Goal: Entertainment & Leisure: Browse casually

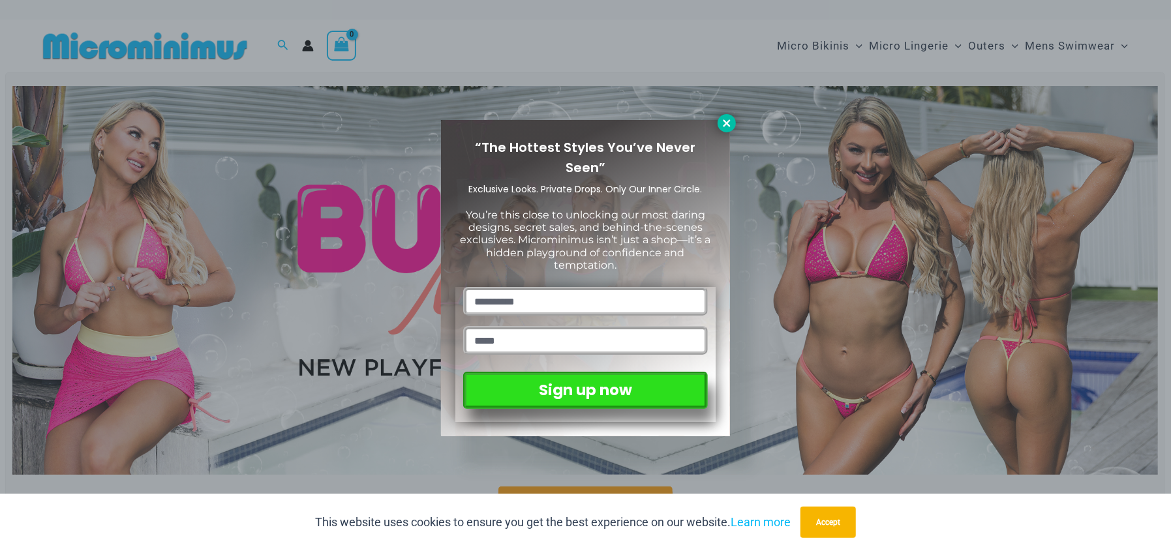
click at [729, 122] on icon at bounding box center [727, 123] width 12 height 12
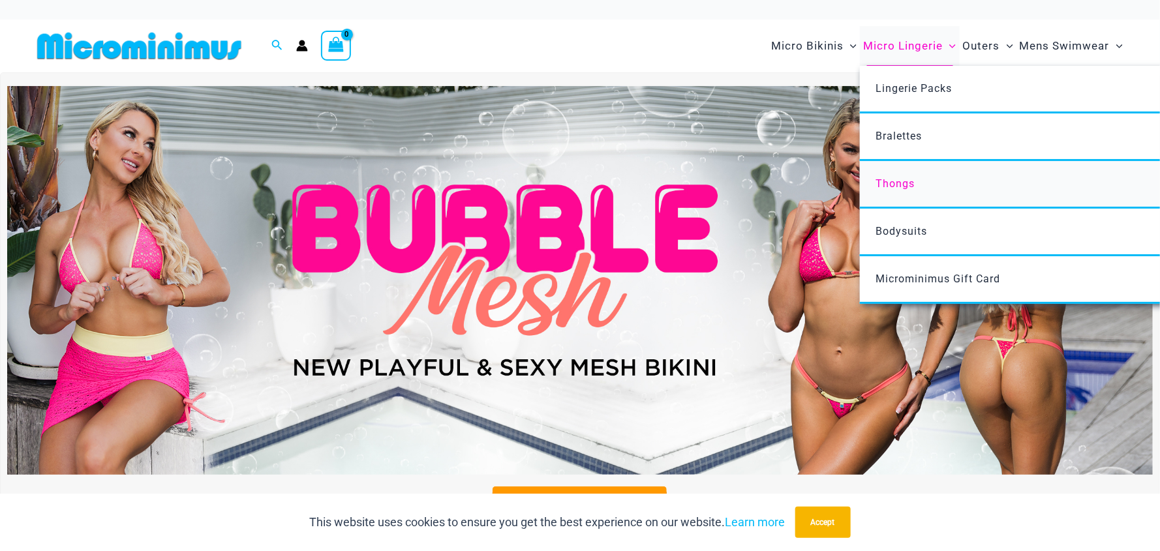
click at [902, 179] on span "Thongs" at bounding box center [894, 183] width 39 height 12
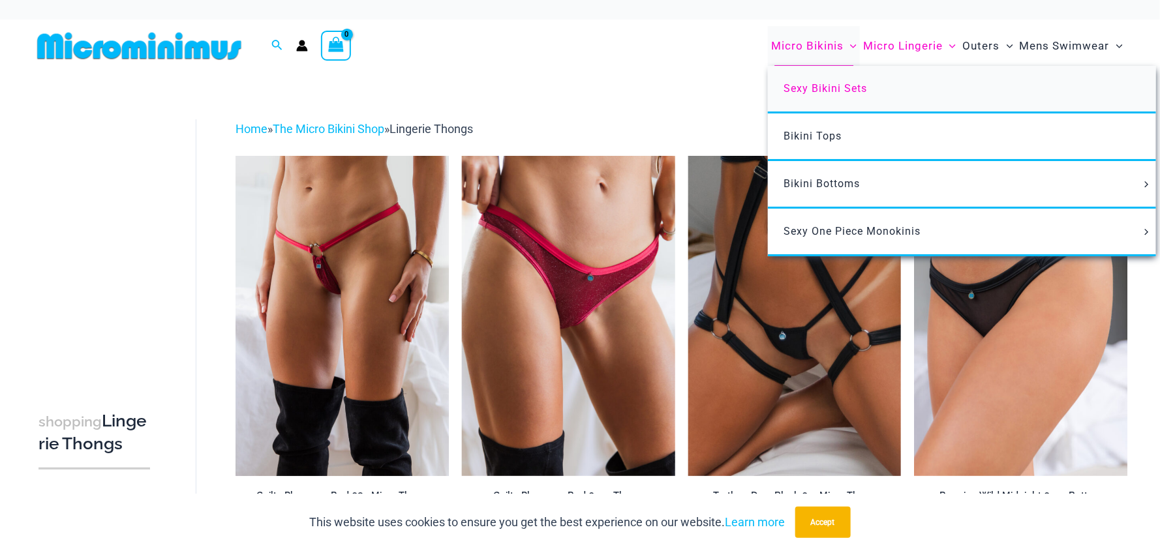
click at [817, 82] on span "Sexy Bikini Sets" at bounding box center [824, 88] width 83 height 12
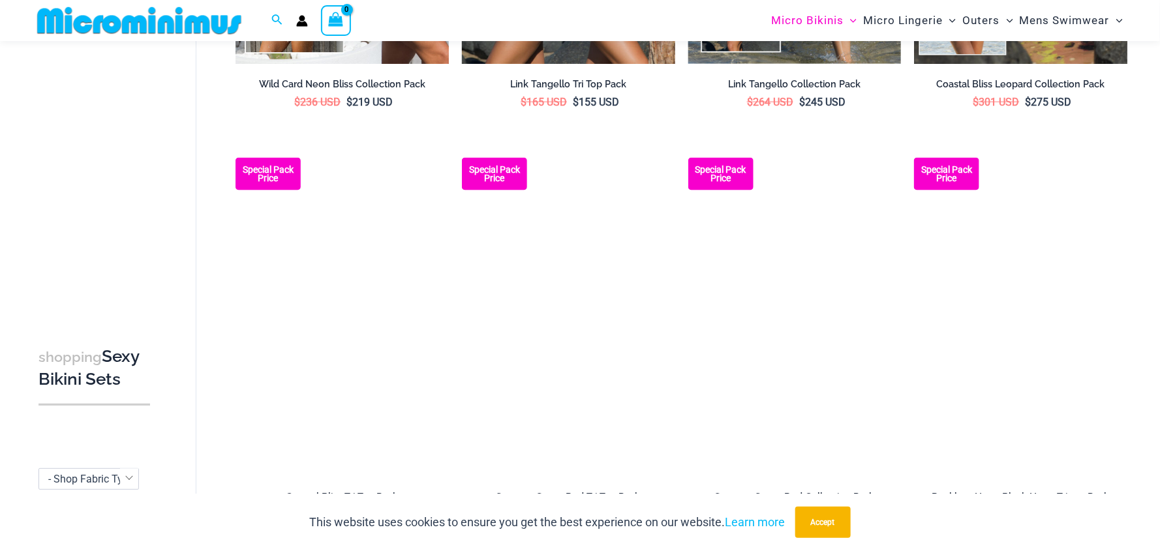
scroll to position [836, 0]
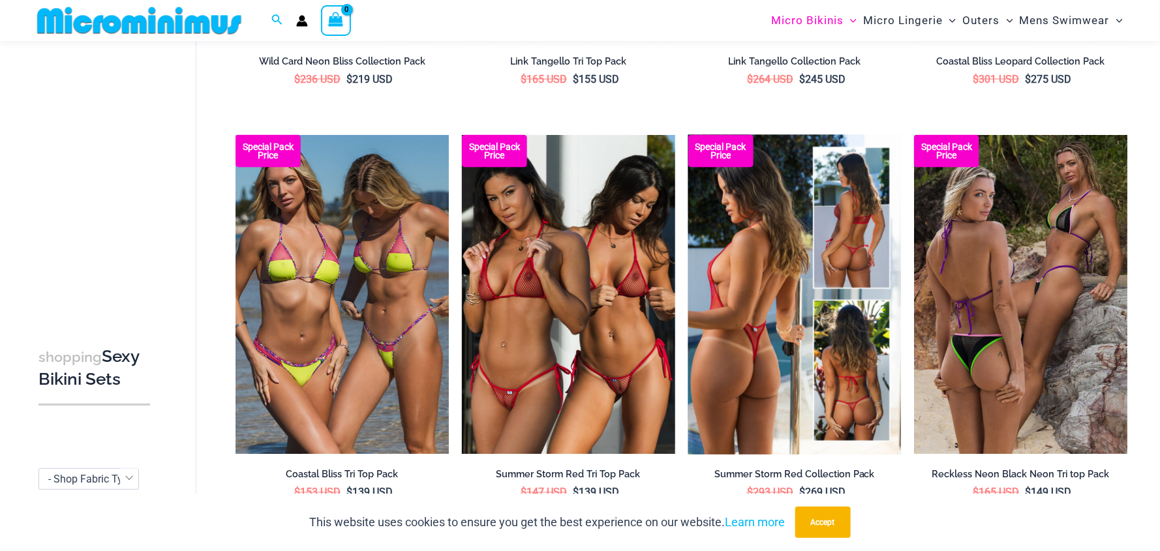
click at [776, 311] on img at bounding box center [794, 295] width 213 height 320
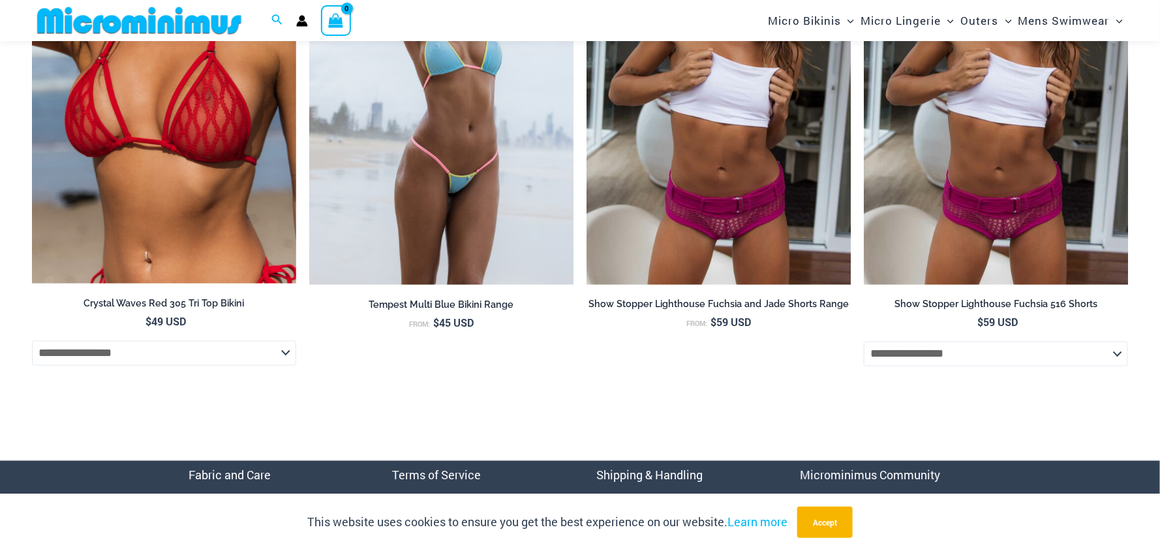
scroll to position [5695, 0]
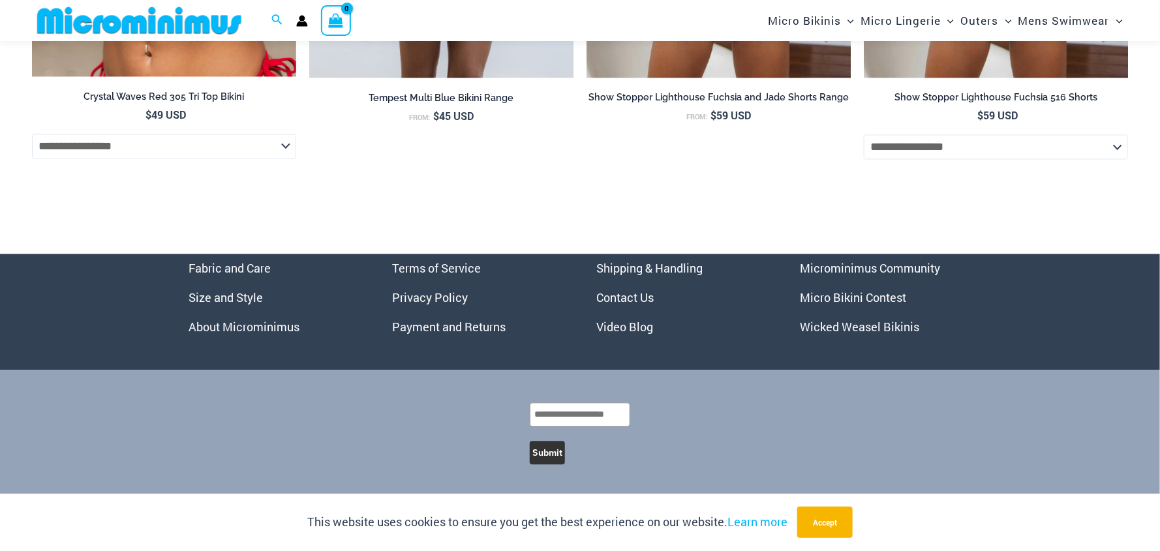
click at [876, 326] on link "Wicked Weasel Bikinis" at bounding box center [859, 328] width 119 height 16
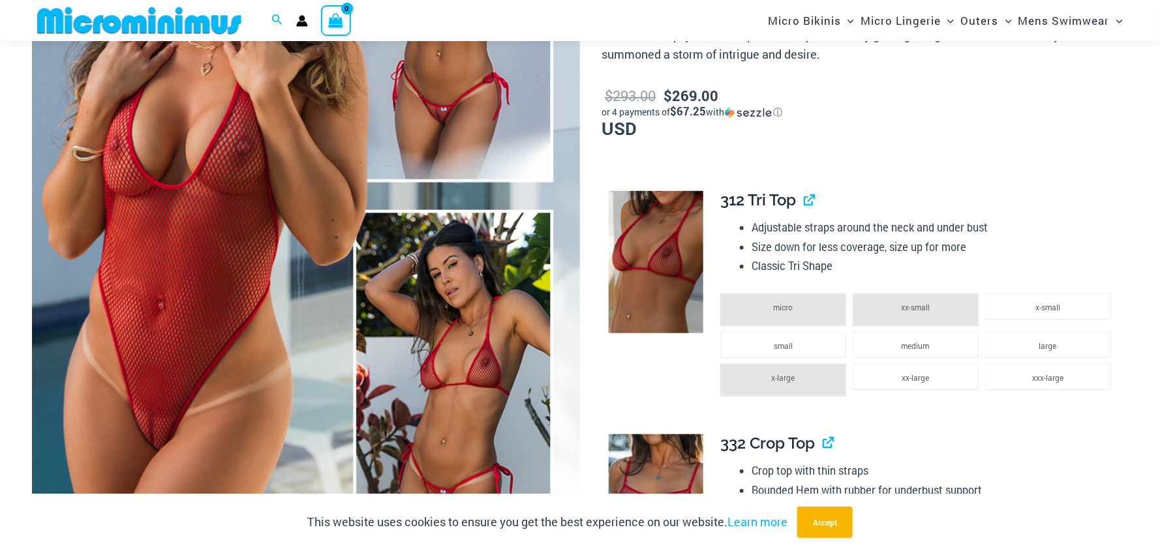
scroll to position [0, 0]
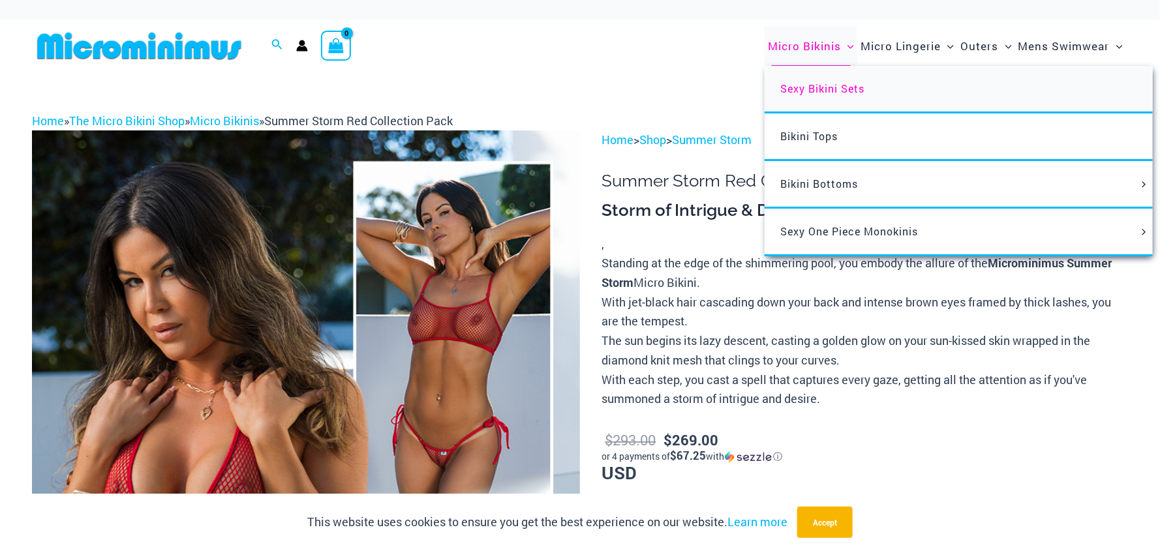
click at [807, 87] on span "Sexy Bikini Sets" at bounding box center [822, 89] width 84 height 14
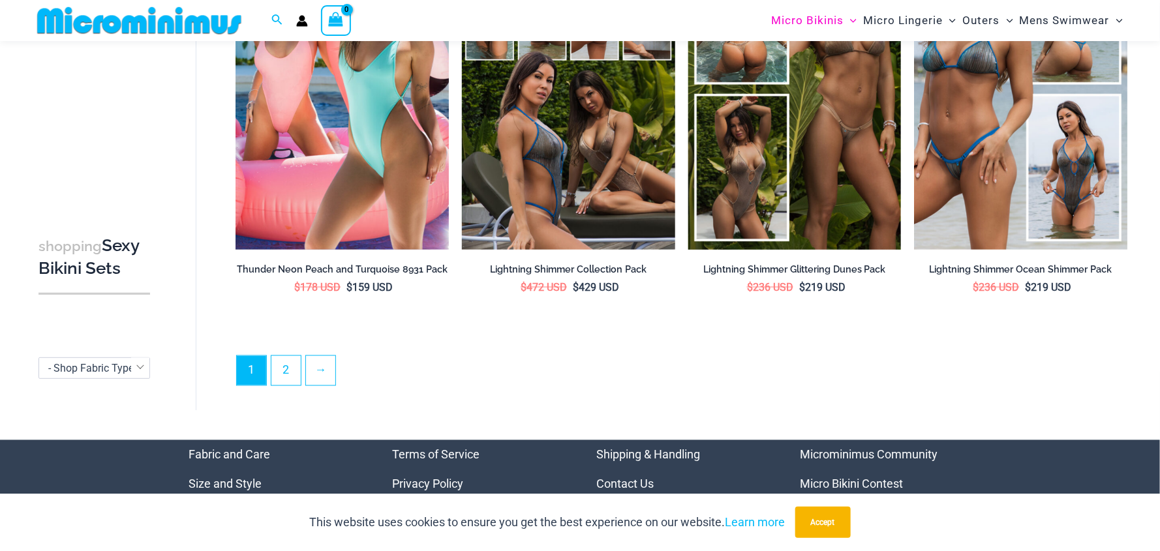
scroll to position [3289, 0]
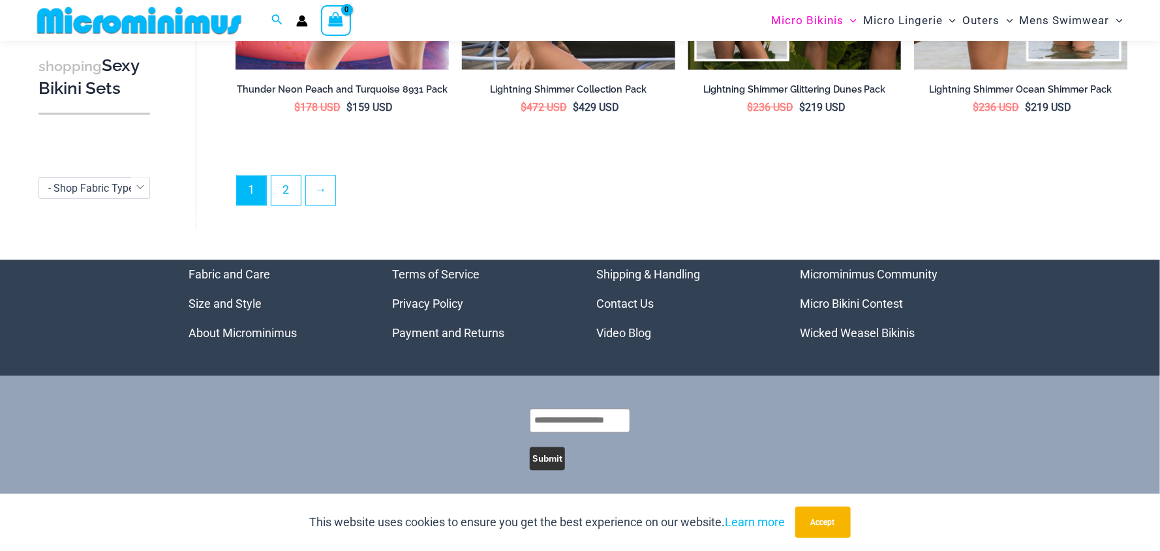
click at [871, 297] on link "Micro Bikini Contest" at bounding box center [851, 304] width 103 height 14
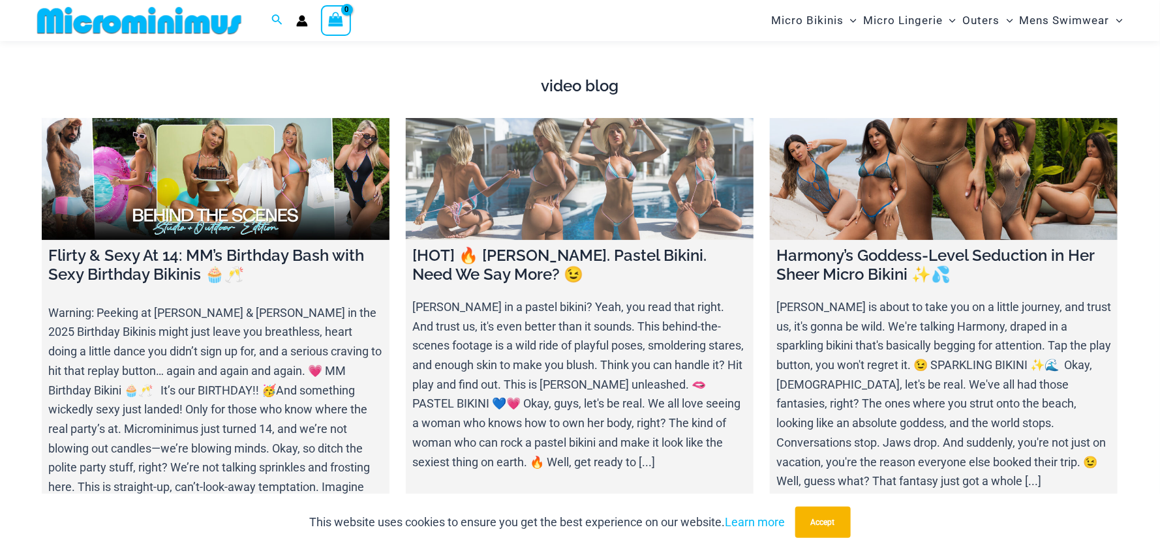
scroll to position [4491, 0]
click at [573, 165] on link at bounding box center [580, 180] width 348 height 122
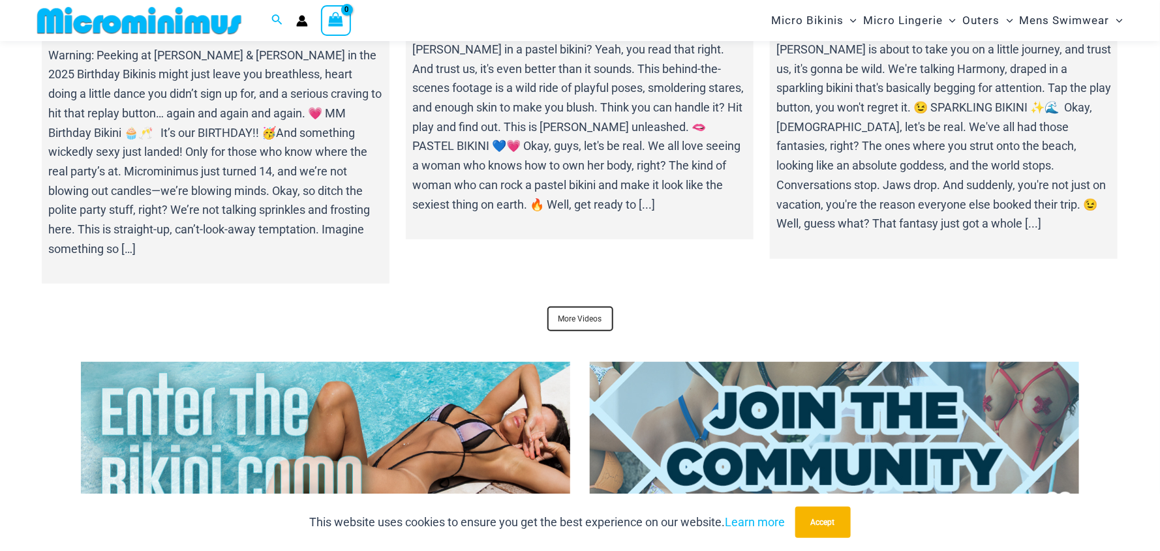
scroll to position [4752, 0]
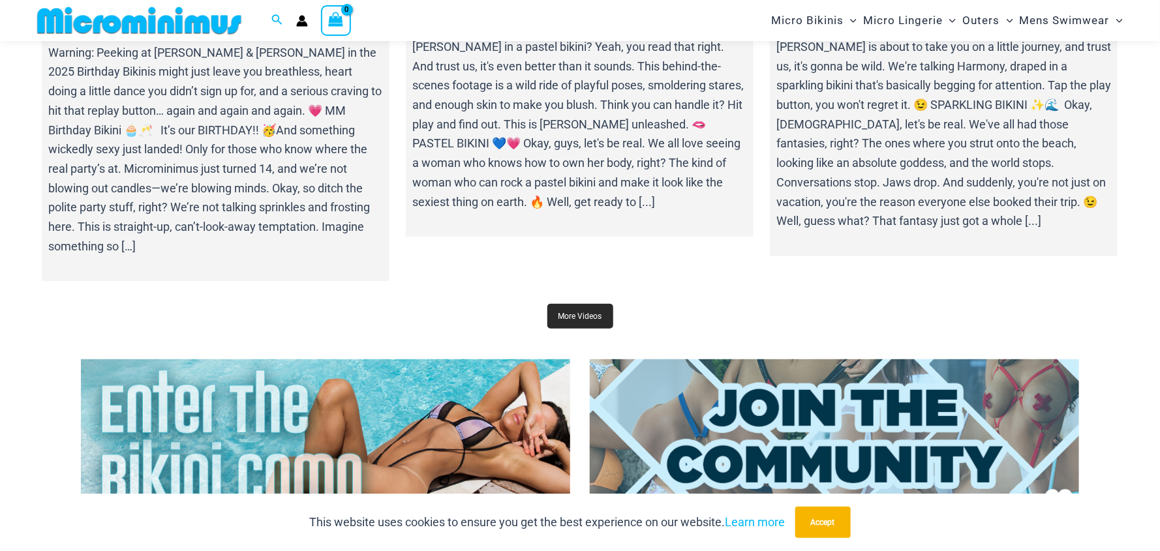
click at [569, 304] on link "More Videos" at bounding box center [580, 316] width 66 height 25
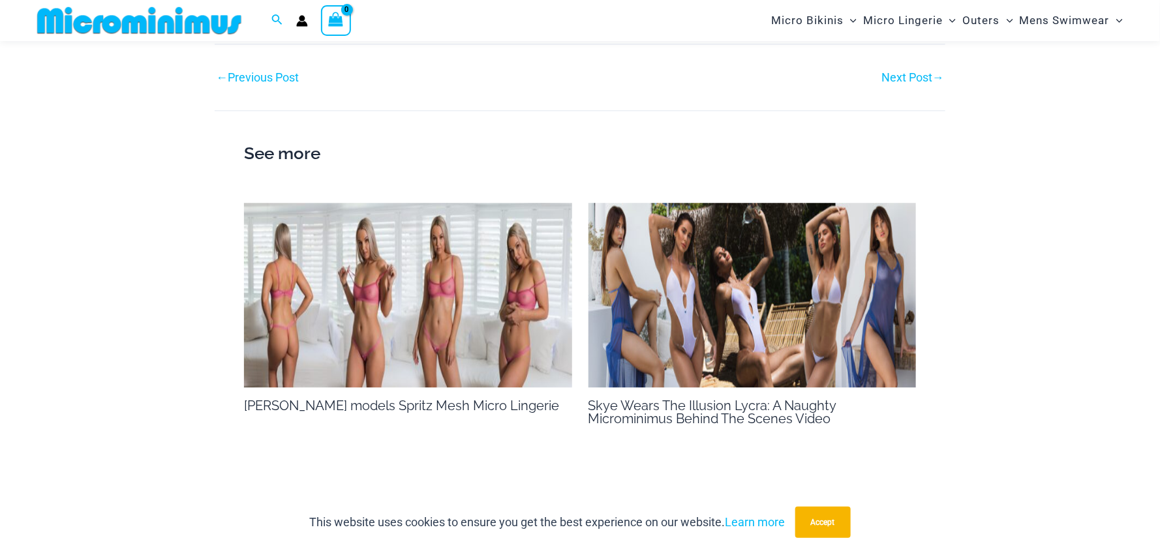
scroll to position [1556, 0]
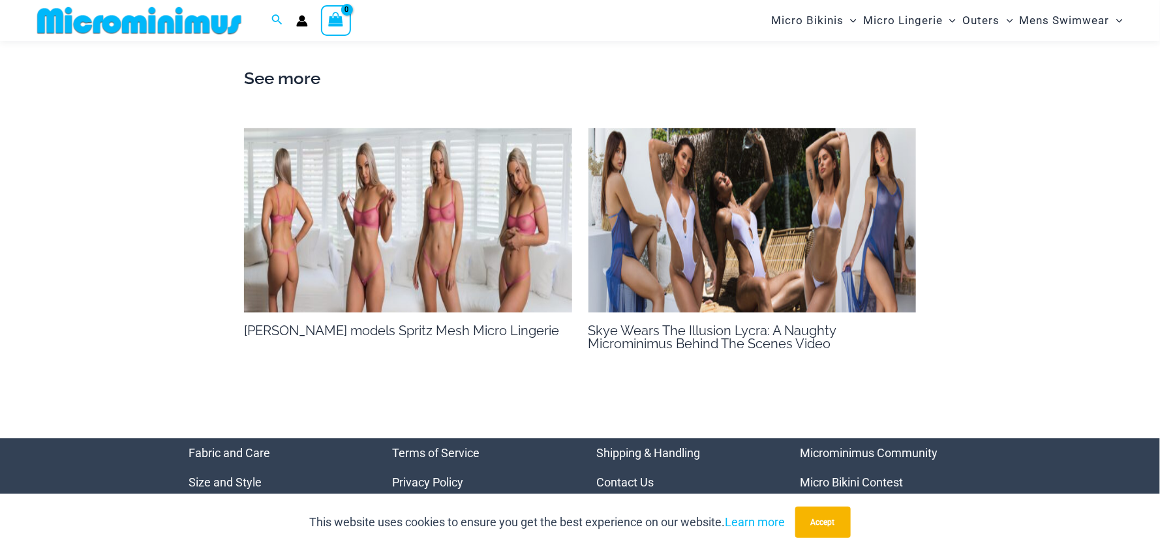
click at [403, 230] on img at bounding box center [408, 220] width 328 height 185
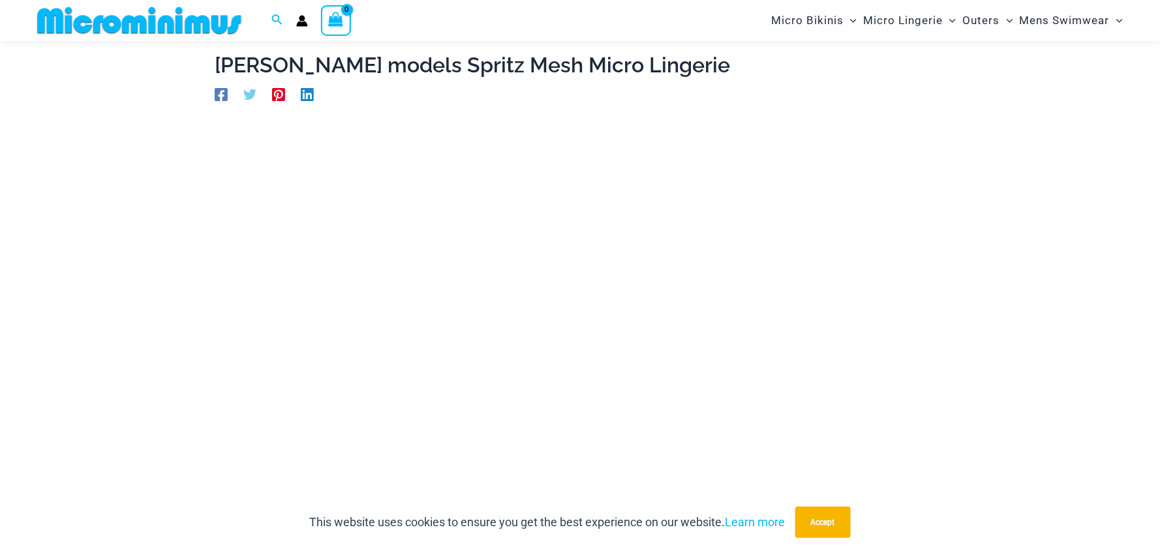
scroll to position [55, 0]
click at [811, 521] on button "Accept" at bounding box center [822, 522] width 55 height 31
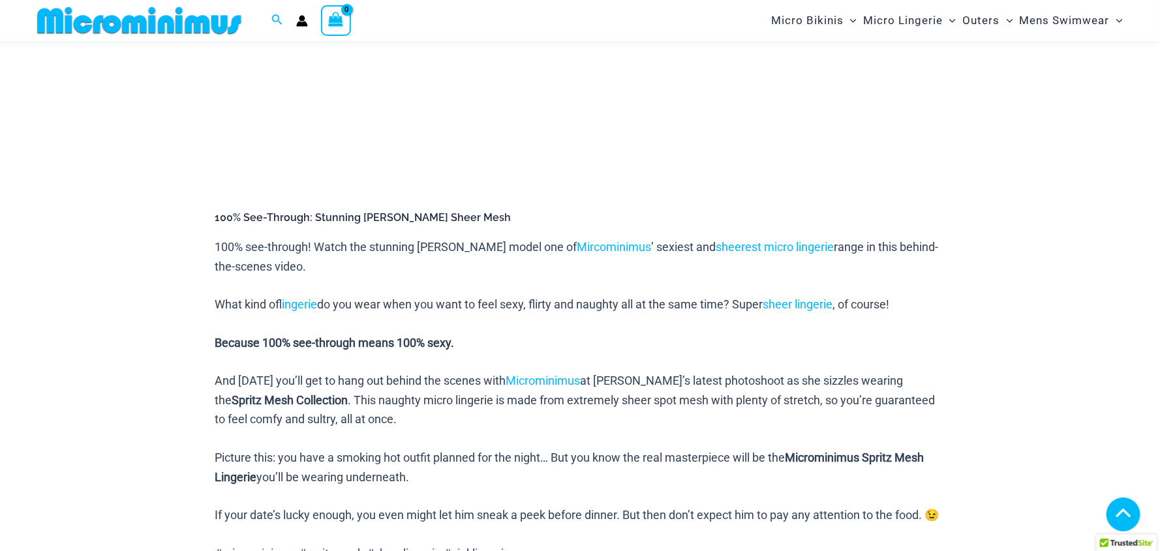
scroll to position [0, 0]
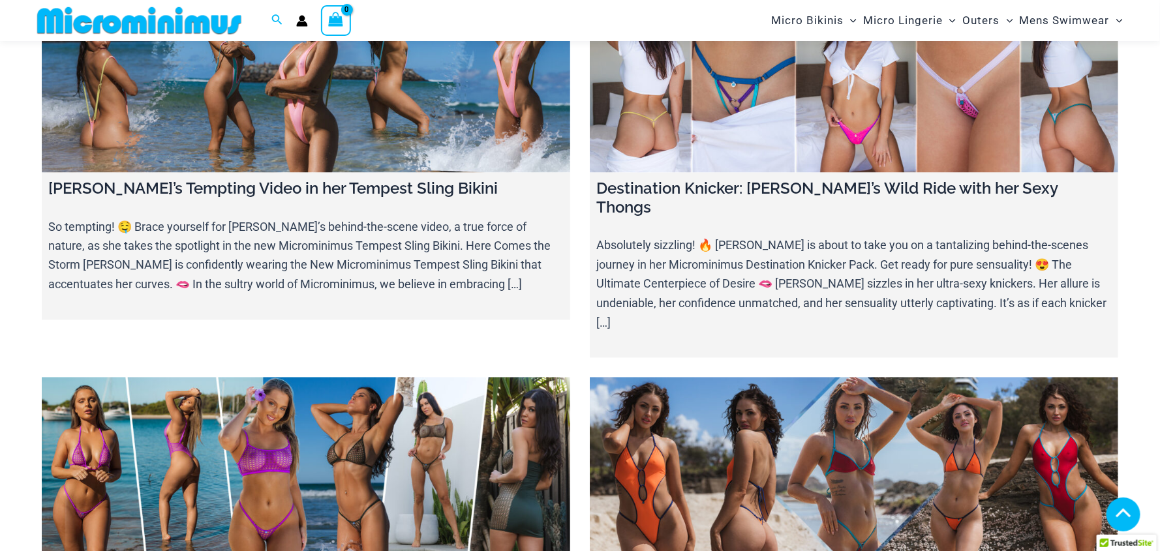
scroll to position [7818, 0]
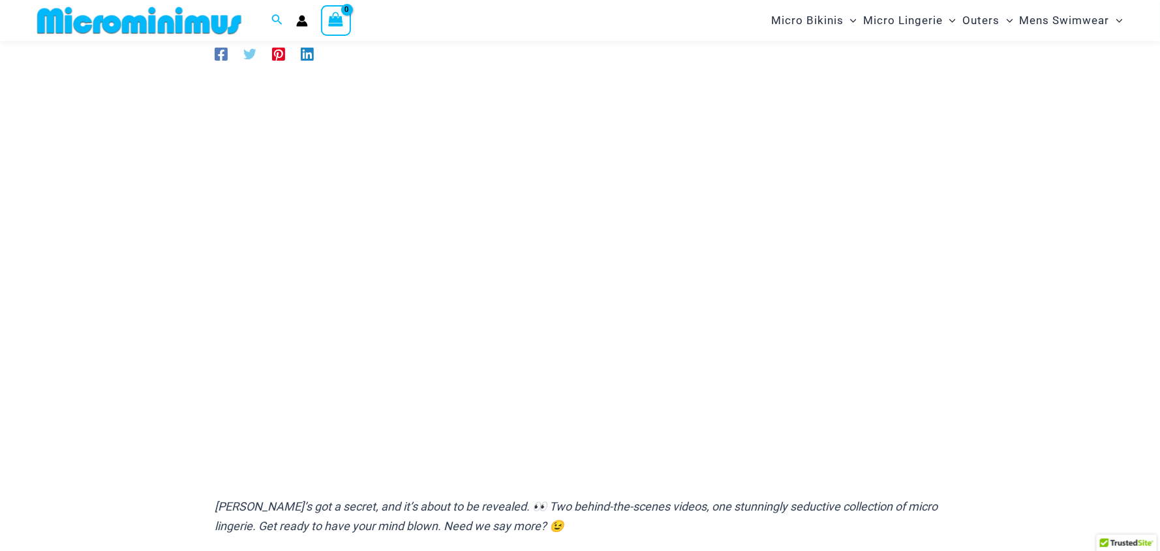
scroll to position [55, 0]
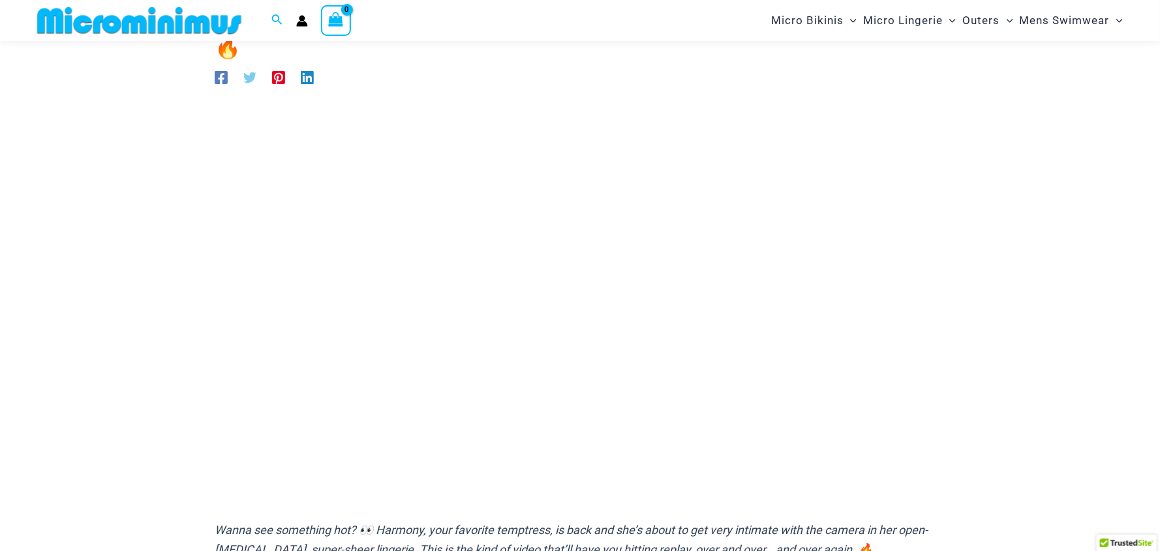
scroll to position [121, 0]
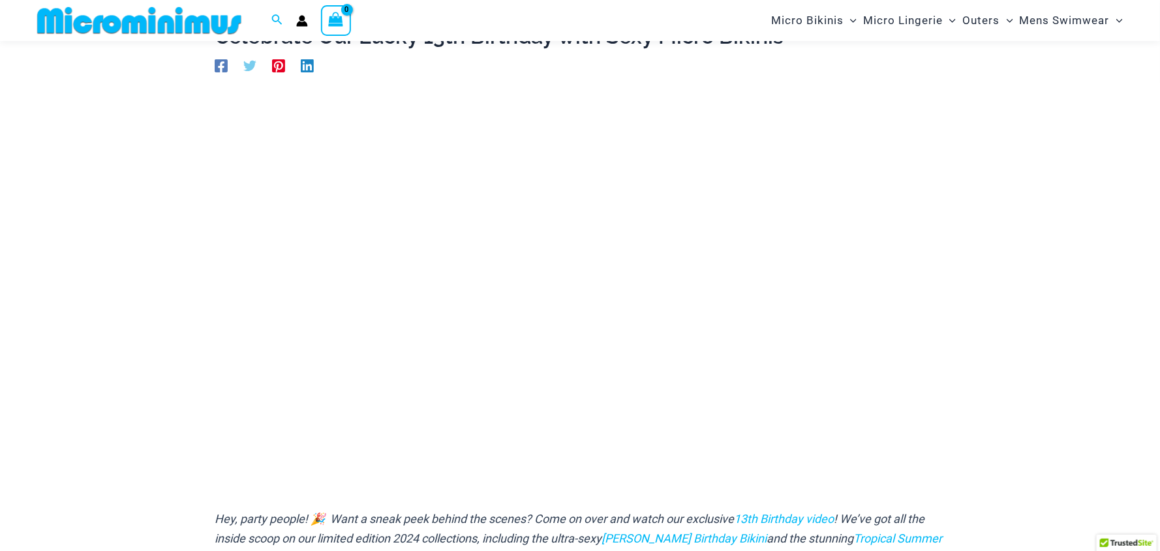
scroll to position [121, 0]
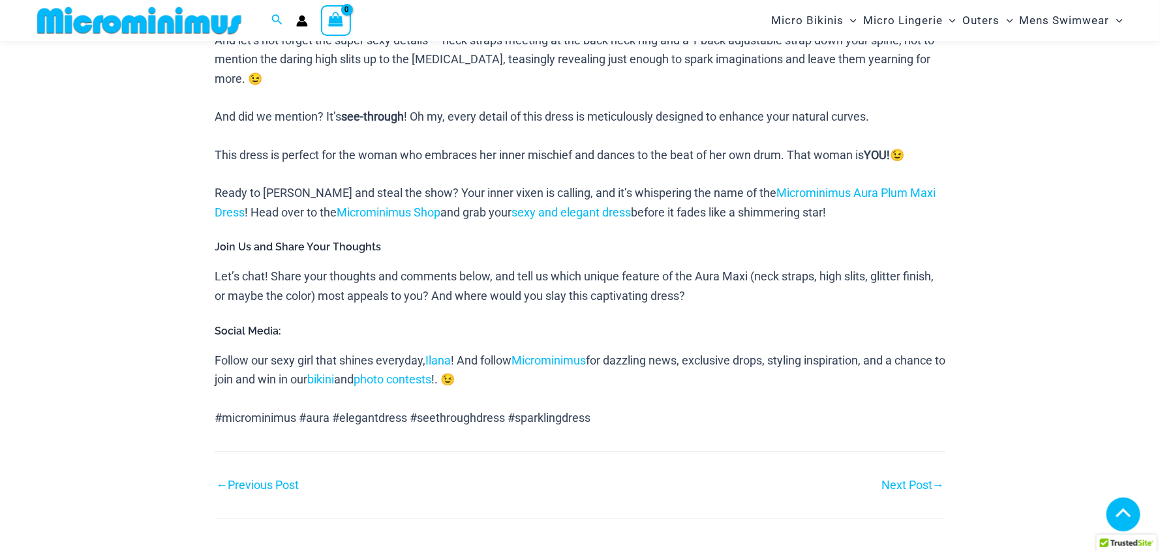
scroll to position [1099, 0]
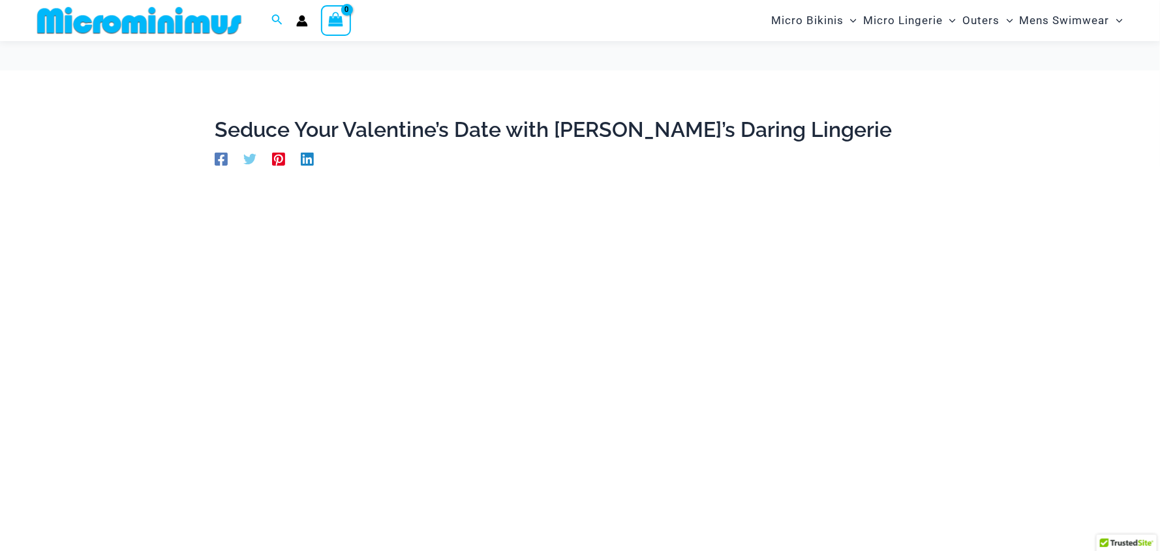
scroll to position [121, 0]
